Goal: Task Accomplishment & Management: Manage account settings

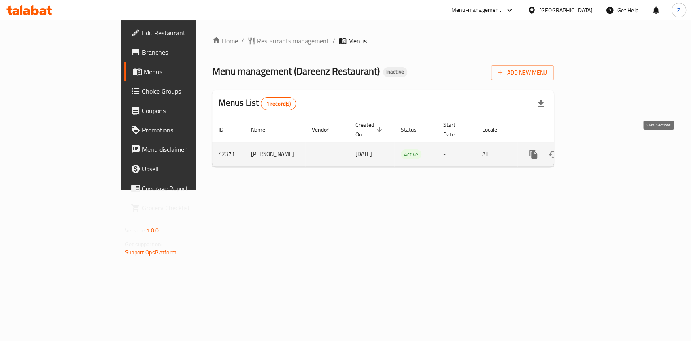
click at [602, 145] on link "enhanced table" at bounding box center [591, 154] width 19 height 19
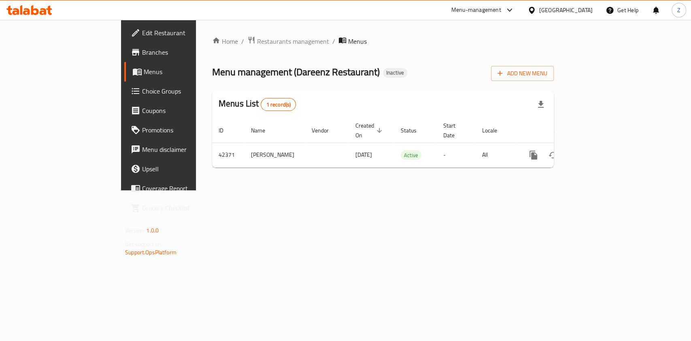
click at [124, 64] on link "Menus" at bounding box center [180, 71] width 112 height 19
